Goal: Task Accomplishment & Management: Complete application form

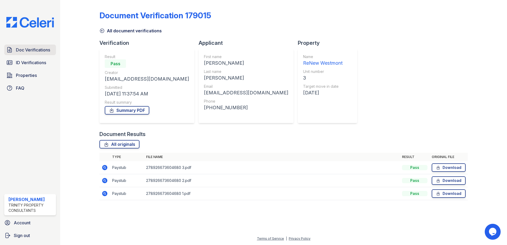
click at [30, 51] on span "Doc Verifications" at bounding box center [33, 50] width 34 height 6
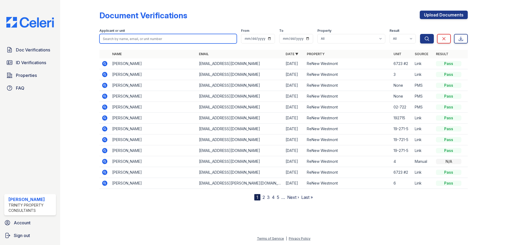
click at [121, 40] on input "search" at bounding box center [167, 39] width 137 height 10
type input "hall"
click at [420, 34] on button "Search" at bounding box center [427, 39] width 14 height 10
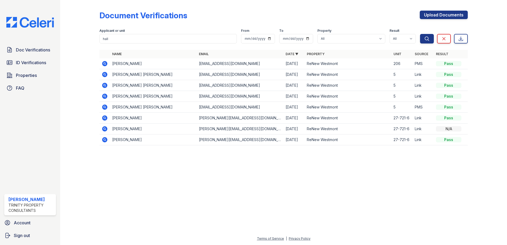
click at [106, 64] on icon at bounding box center [104, 63] width 5 height 5
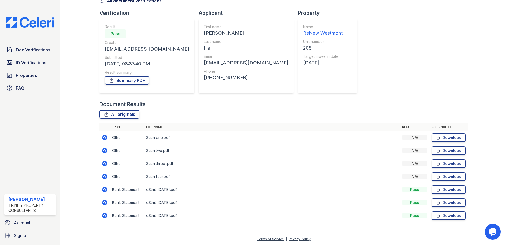
scroll to position [30, 0]
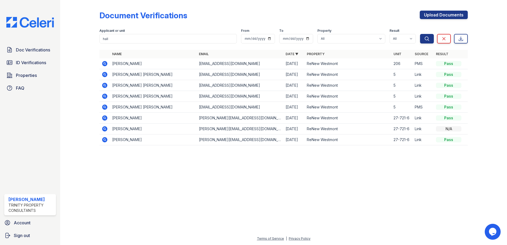
click at [106, 64] on icon at bounding box center [105, 63] width 6 height 6
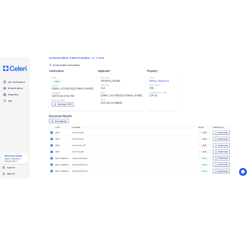
scroll to position [30, 0]
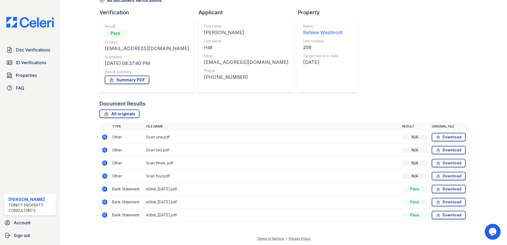
drag, startPoint x: 459, startPoint y: 19, endPoint x: 455, endPoint y: 19, distance: 4.0
click at [459, 20] on div "Document Verification 177133 All document verifications Verification Result Pas…" at bounding box center [283, 99] width 368 height 255
click at [43, 44] on div "Doc Verifications ID Verifications Properties FAQ Stephaughn Patterson Trinity …" at bounding box center [30, 122] width 60 height 245
click at [42, 49] on span "Doc Verifications" at bounding box center [33, 50] width 34 height 6
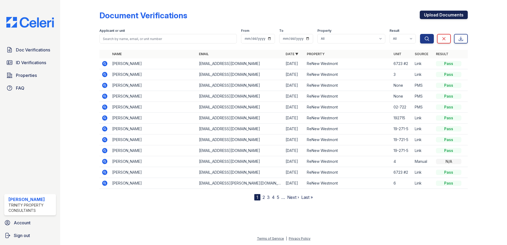
click at [436, 13] on link "Upload Documents" at bounding box center [444, 15] width 48 height 8
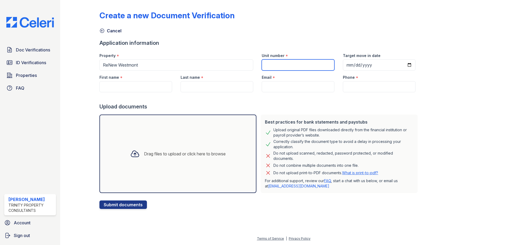
click at [277, 62] on input "Unit number" at bounding box center [298, 64] width 73 height 11
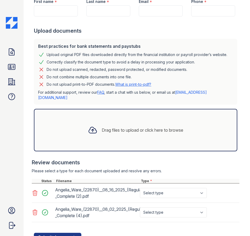
scroll to position [116, 0]
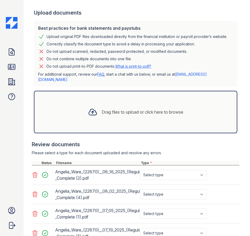
click at [82, 63] on div "Do not upload print-to-PDF documents. What is print-to-pdf?" at bounding box center [99, 66] width 105 height 6
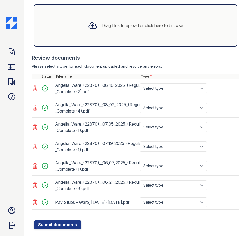
scroll to position [208, 0]
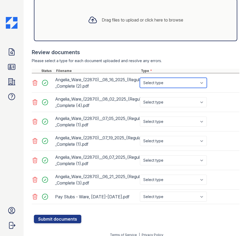
click at [155, 78] on select "Select type Paystub Bank Statement Offer Letter Tax Documents Benefit Award Let…" at bounding box center [173, 83] width 67 height 10
select select "paystub"
click at [140, 78] on select "Select type Paystub Bank Statement Offer Letter Tax Documents Benefit Award Let…" at bounding box center [173, 83] width 67 height 10
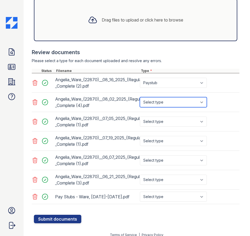
click at [151, 97] on select "Select type Paystub Bank Statement Offer Letter Tax Documents Benefit Award Let…" at bounding box center [173, 102] width 67 height 10
select select "paystub"
click at [140, 97] on select "Select type Paystub Bank Statement Offer Letter Tax Documents Benefit Award Let…" at bounding box center [173, 102] width 67 height 10
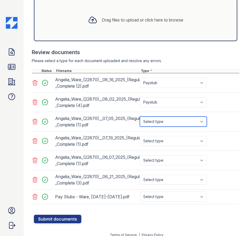
click at [148, 116] on select "Select type Paystub Bank Statement Offer Letter Tax Documents Benefit Award Let…" at bounding box center [173, 121] width 67 height 10
select select "paystub"
click at [140, 116] on select "Select type Paystub Bank Statement Offer Letter Tax Documents Benefit Award Let…" at bounding box center [173, 121] width 67 height 10
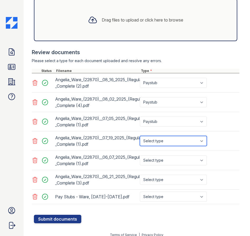
click at [147, 139] on select "Select type Paystub Bank Statement Offer Letter Tax Documents Benefit Award Let…" at bounding box center [173, 141] width 67 height 10
select select "paystub"
click at [140, 136] on select "Select type Paystub Bank Statement Offer Letter Tax Documents Benefit Award Let…" at bounding box center [173, 141] width 67 height 10
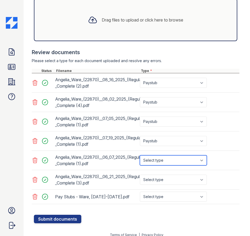
click at [145, 155] on select "Select type Paystub Bank Statement Offer Letter Tax Documents Benefit Award Let…" at bounding box center [173, 160] width 67 height 10
select select "paystub"
click at [140, 155] on select "Select type Paystub Bank Statement Offer Letter Tax Documents Benefit Award Let…" at bounding box center [173, 160] width 67 height 10
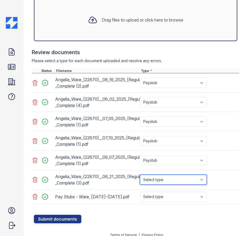
click at [150, 174] on select "Select type Paystub Bank Statement Offer Letter Tax Documents Benefit Award Let…" at bounding box center [173, 179] width 67 height 10
select select "paystub"
click at [140, 174] on select "Select type Paystub Bank Statement Offer Letter Tax Documents Benefit Award Let…" at bounding box center [173, 179] width 67 height 10
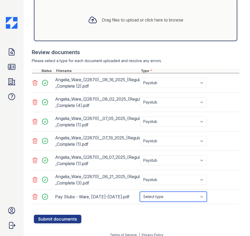
click at [150, 191] on select "Select type Paystub Bank Statement Offer Letter Tax Documents Benefit Award Let…" at bounding box center [173, 196] width 67 height 10
select select "paystub"
click at [140, 191] on select "Select type Paystub Bank Statement Offer Letter Tax Documents Benefit Award Let…" at bounding box center [173, 196] width 67 height 10
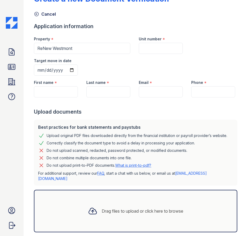
scroll to position [0, 0]
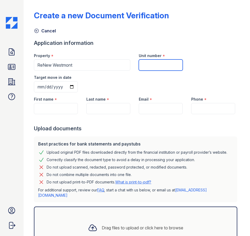
click at [151, 61] on input "Unit number" at bounding box center [161, 64] width 44 height 11
type input "5"
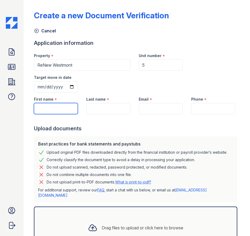
click at [60, 108] on input "First name" at bounding box center [56, 108] width 44 height 11
type input "ang"
drag, startPoint x: 47, startPoint y: 107, endPoint x: 1, endPoint y: 108, distance: 46.1
click at [1, 108] on div "Doc Verifications ID Verifications Properties FAQ Stephaughn Patterson Trinity …" at bounding box center [125, 118] width 250 height 236
click at [181, 36] on div "Create a new Document Verification Cancel Application information Property * Re…" at bounding box center [137, 216] width 206 height 429
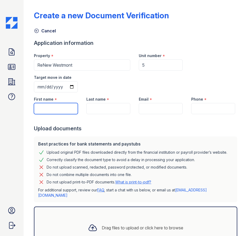
click at [54, 111] on input "First name" at bounding box center [56, 108] width 44 height 11
click at [148, 108] on input "Email" at bounding box center [161, 108] width 44 height 11
paste input "dare2dreambeauties@yahoo.com"
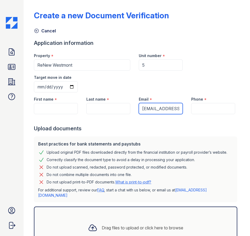
scroll to position [0, 31]
type input "dare2dreambeauties@yahoo.com"
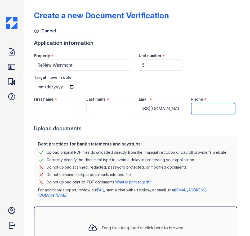
scroll to position [0, 0]
click at [202, 105] on input "Phone" at bounding box center [213, 108] width 44 height 11
click at [202, 111] on input "Phone" at bounding box center [213, 108] width 44 height 11
paste input "(630) 414-8417"
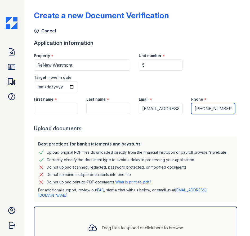
type input "(630) 414-8417"
click at [44, 111] on input "First name" at bounding box center [56, 108] width 44 height 11
click at [173, 127] on div "Upload documents" at bounding box center [137, 128] width 206 height 7
click at [44, 110] on input "First name" at bounding box center [56, 108] width 44 height 11
paste input "Angelia"
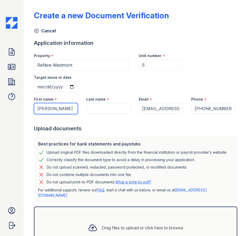
type input "Angelia"
click at [184, 140] on div "Best practices for bank statements and paystubs Upload original PDF files downl…" at bounding box center [136, 169] width 204 height 66
click at [93, 111] on input "Last name" at bounding box center [108, 108] width 44 height 11
paste input "Wate"
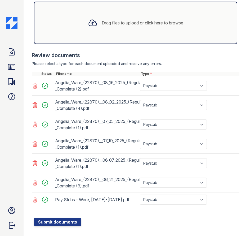
scroll to position [208, 0]
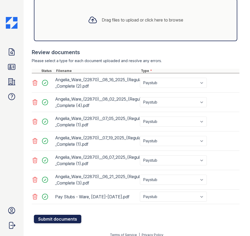
type input "Wate"
click at [55, 215] on button "Submit documents" at bounding box center [57, 219] width 47 height 8
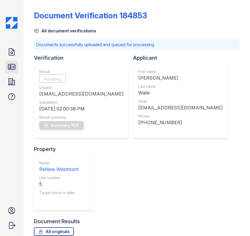
click at [13, 61] on link "ID Verifications" at bounding box center [11, 66] width 13 height 13
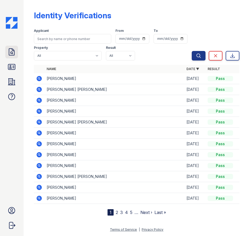
click at [8, 54] on icon at bounding box center [11, 52] width 8 height 8
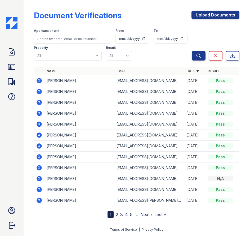
click at [204, 25] on form "Applicant or unit From To Property All ReNew Westmont Result All Pass Caution F…" at bounding box center [137, 43] width 206 height 38
click at [204, 17] on link "Upload Documents" at bounding box center [216, 15] width 48 height 8
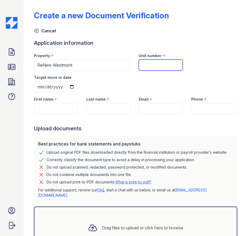
click at [152, 67] on input "Unit number" at bounding box center [161, 64] width 44 height 11
type input "2"
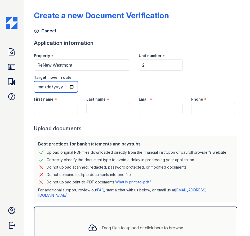
click at [70, 87] on input "Target move in date" at bounding box center [56, 86] width 44 height 11
type input "2025-09-06"
click at [124, 134] on form "Application information Property * ReNew Westmont Unit number * 2 Target move i…" at bounding box center [137, 151] width 206 height 225
click at [201, 57] on div "Property * ReNew Westmont Unit number * 2 Target move in date 2025-09-06" at bounding box center [135, 70] width 210 height 43
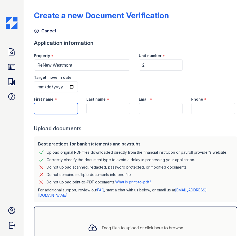
click at [47, 105] on input "First name" at bounding box center [56, 108] width 44 height 11
type input "Rodney"
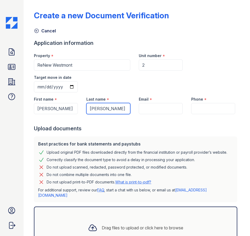
type input "Smith"
paste input "dare2dreambeauties@yahoo.com"
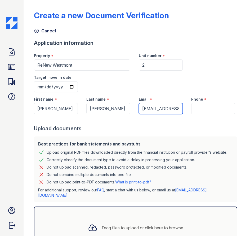
scroll to position [0, 31]
type input "dare2dreambeauties@yahoo.com"
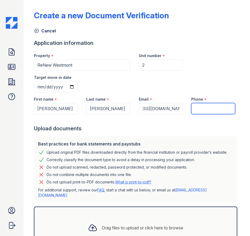
click at [204, 104] on input "Phone" at bounding box center [213, 108] width 44 height 11
type input "6304148417"
click at [206, 64] on div "Property * ReNew Westmont Unit number * 2 Target move in date 2025-09-06" at bounding box center [135, 70] width 210 height 43
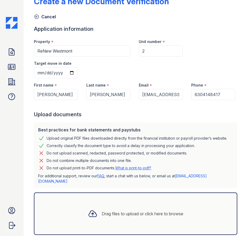
scroll to position [42, 0]
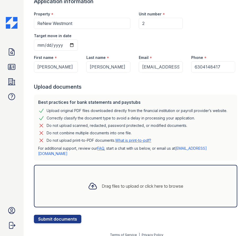
click at [147, 54] on div "Email *" at bounding box center [161, 56] width 44 height 11
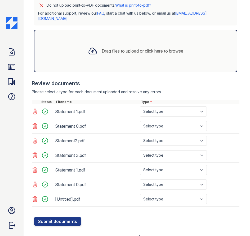
scroll to position [179, 0]
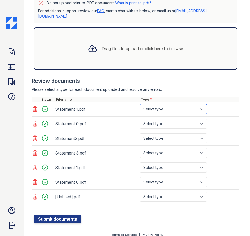
click at [154, 106] on select "Select type Paystub Bank Statement Offer Letter Tax Documents Benefit Award Let…" at bounding box center [173, 109] width 67 height 10
select select "bank_statement"
click at [140, 104] on select "Select type Paystub Bank Statement Offer Letter Tax Documents Benefit Award Let…" at bounding box center [173, 109] width 67 height 10
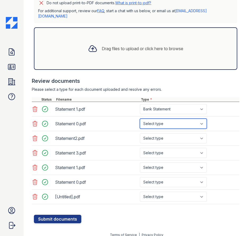
click at [142, 119] on select "Select type Paystub Bank Statement Offer Letter Tax Documents Benefit Award Let…" at bounding box center [173, 124] width 67 height 10
select select "bank_statement"
click at [140, 119] on select "Select type Paystub Bank Statement Offer Letter Tax Documents Benefit Award Let…" at bounding box center [173, 124] width 67 height 10
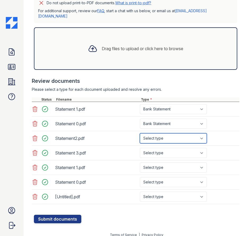
click at [146, 133] on select "Select type Paystub Bank Statement Offer Letter Tax Documents Benefit Award Let…" at bounding box center [173, 138] width 67 height 10
select select "bank_statement"
click at [140, 133] on select "Select type Paystub Bank Statement Offer Letter Tax Documents Benefit Award Let…" at bounding box center [173, 138] width 67 height 10
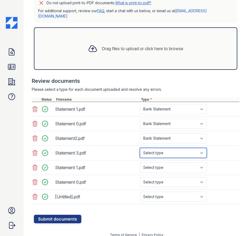
click at [149, 148] on select "Select type Paystub Bank Statement Offer Letter Tax Documents Benefit Award Let…" at bounding box center [173, 153] width 67 height 10
select select "bank_statement"
click at [140, 148] on select "Select type Paystub Bank Statement Offer Letter Tax Documents Benefit Award Let…" at bounding box center [173, 153] width 67 height 10
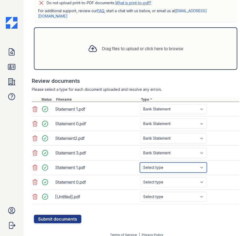
click at [152, 162] on select "Select type Paystub Bank Statement Offer Letter Tax Documents Benefit Award Let…" at bounding box center [173, 167] width 67 height 10
select select "bank_statement"
click at [140, 162] on select "Select type Paystub Bank Statement Offer Letter Tax Documents Benefit Award Let…" at bounding box center [173, 167] width 67 height 10
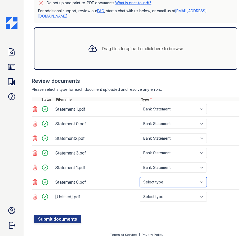
click at [156, 177] on select "Select type Paystub Bank Statement Offer Letter Tax Documents Benefit Award Let…" at bounding box center [173, 182] width 67 height 10
select select "bank_statement"
click at [140, 177] on select "Select type Paystub Bank Statement Offer Letter Tax Documents Benefit Award Let…" at bounding box center [173, 182] width 67 height 10
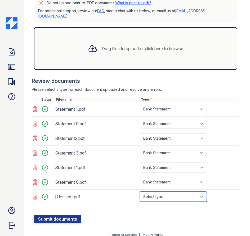
click at [158, 192] on select "Select type Paystub Bank Statement Offer Letter Tax Documents Benefit Award Let…" at bounding box center [173, 196] width 67 height 10
select select "benefit_award_letter"
click at [140, 191] on select "Select type Paystub Bank Statement Offer Letter Tax Documents Benefit Award Let…" at bounding box center [173, 196] width 67 height 10
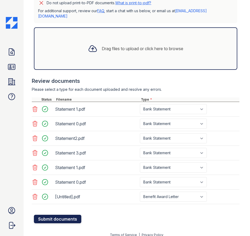
click at [60, 215] on button "Submit documents" at bounding box center [57, 219] width 47 height 8
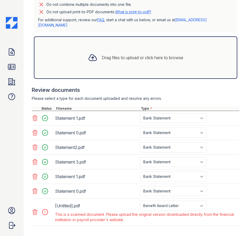
scroll to position [207, 0]
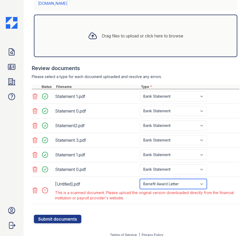
click at [174, 181] on select "Paystub Bank Statement Offer Letter Tax Documents Benefit Award Letter Investme…" at bounding box center [173, 184] width 67 height 10
select select "other"
click at [140, 179] on select "Paystub Bank Statement Offer Letter Tax Documents Benefit Award Letter Investme…" at bounding box center [173, 184] width 67 height 10
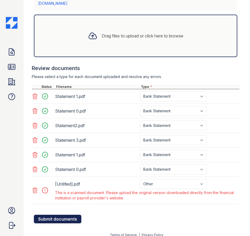
click at [53, 215] on button "Submit documents" at bounding box center [57, 219] width 47 height 8
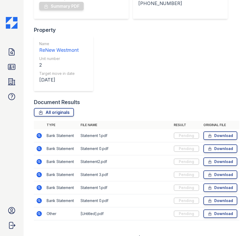
scroll to position [127, 0]
